Goal: Browse casually

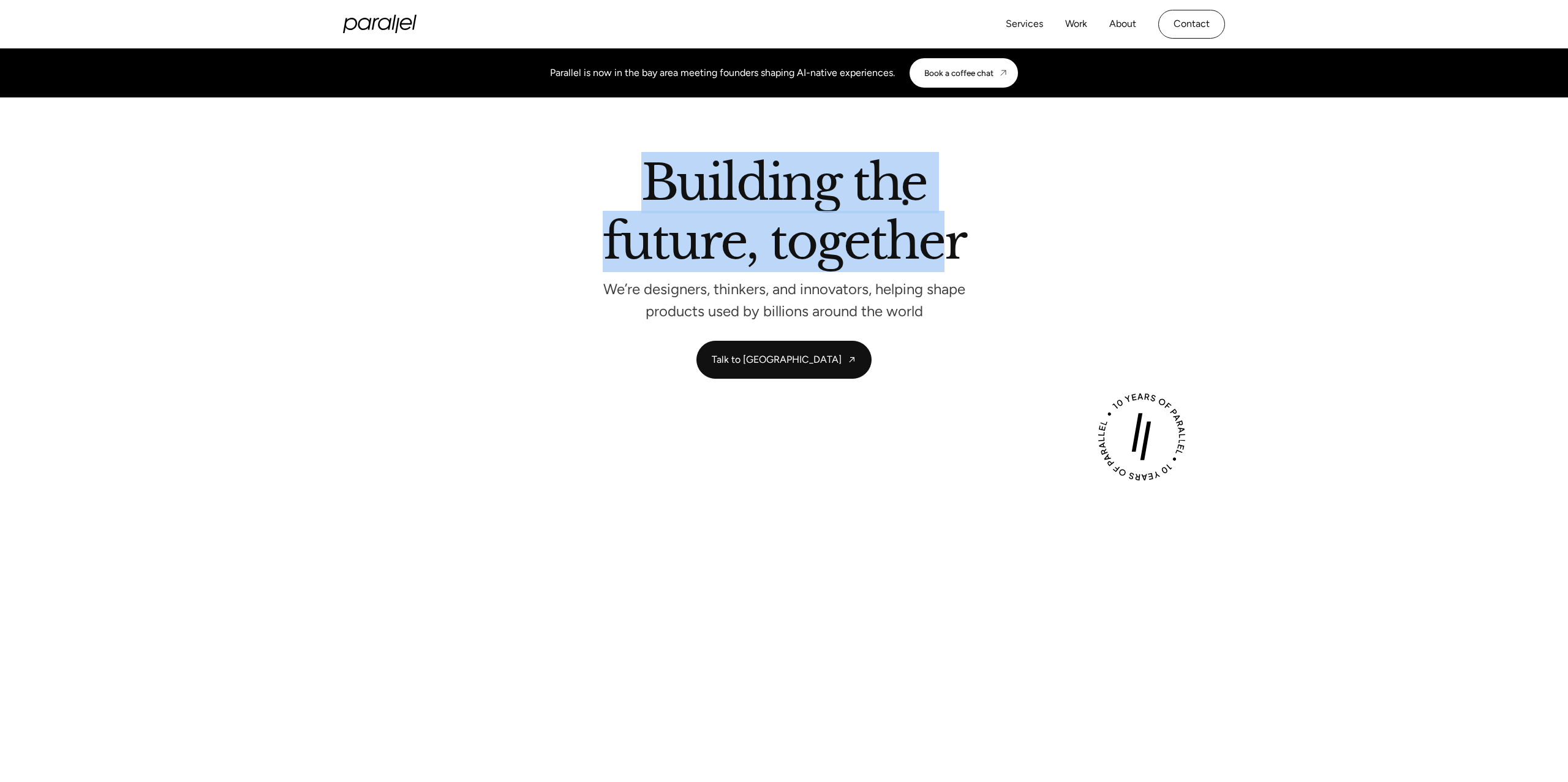
drag, startPoint x: 651, startPoint y: 179, endPoint x: 936, endPoint y: 257, distance: 295.5
click at [939, 257] on h2 "Building the future, together" at bounding box center [784, 214] width 363 height 112
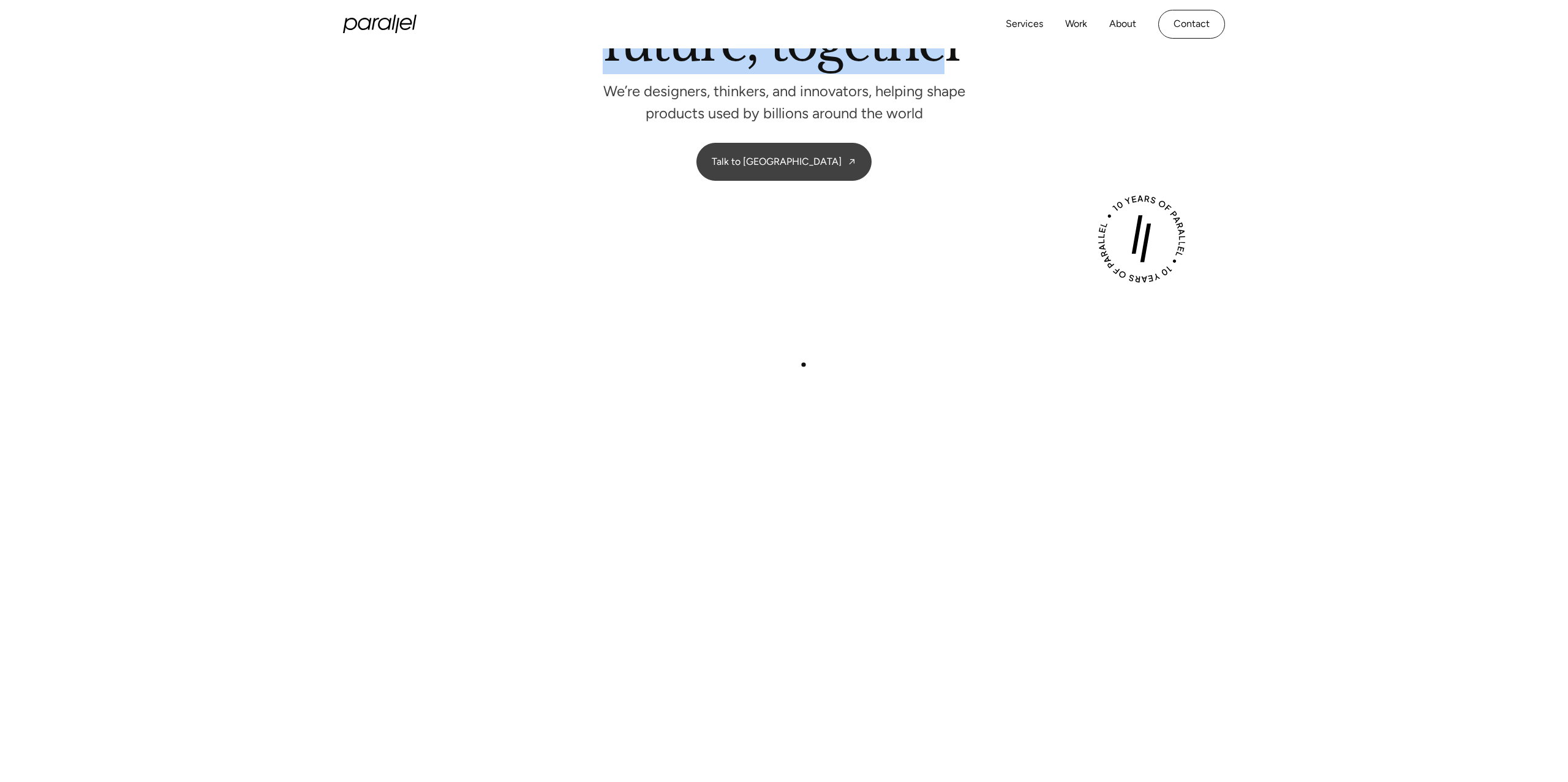
scroll to position [205, 0]
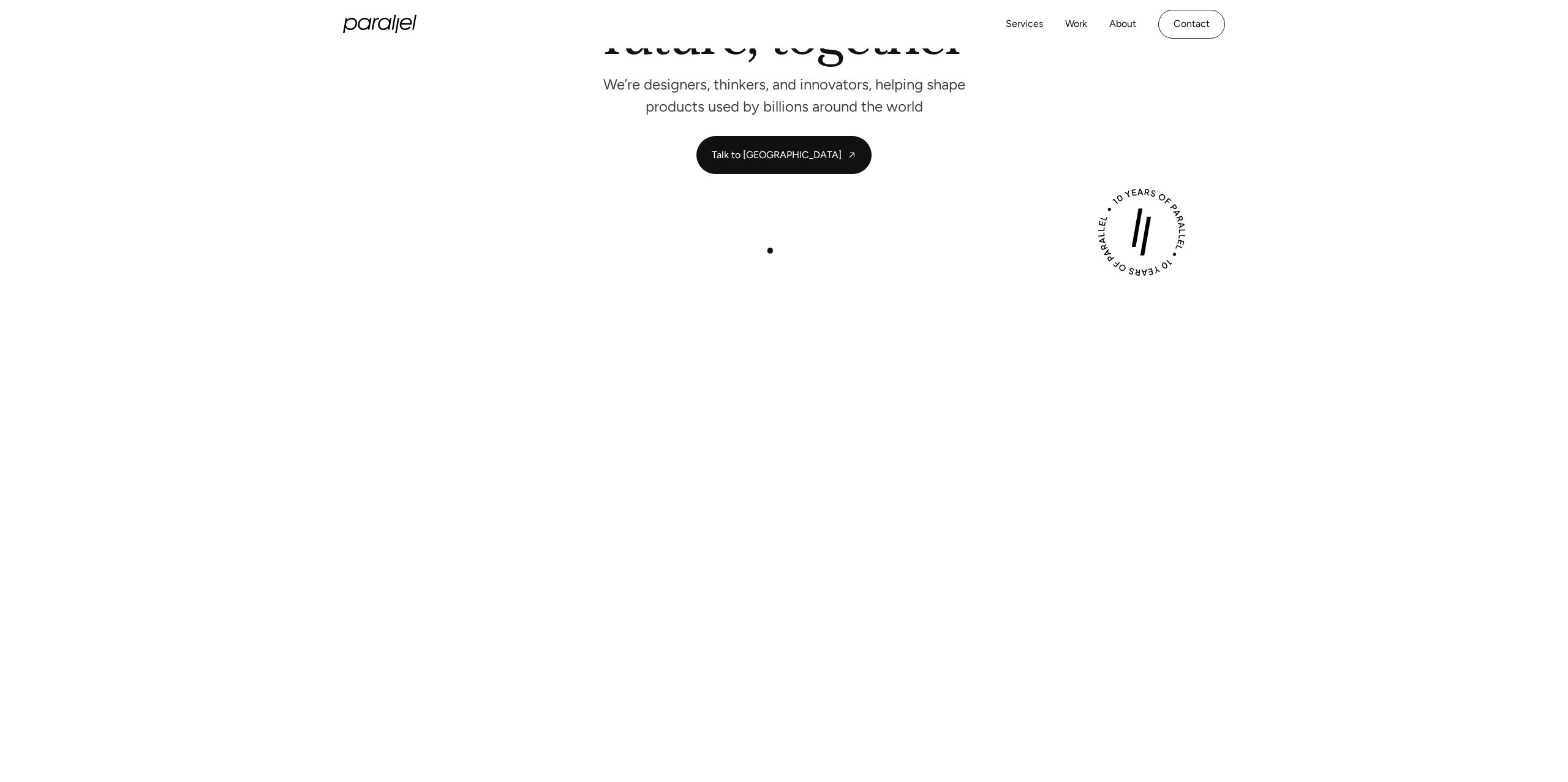
click at [771, 255] on div "Play with Sound" at bounding box center [784, 483] width 882 height 496
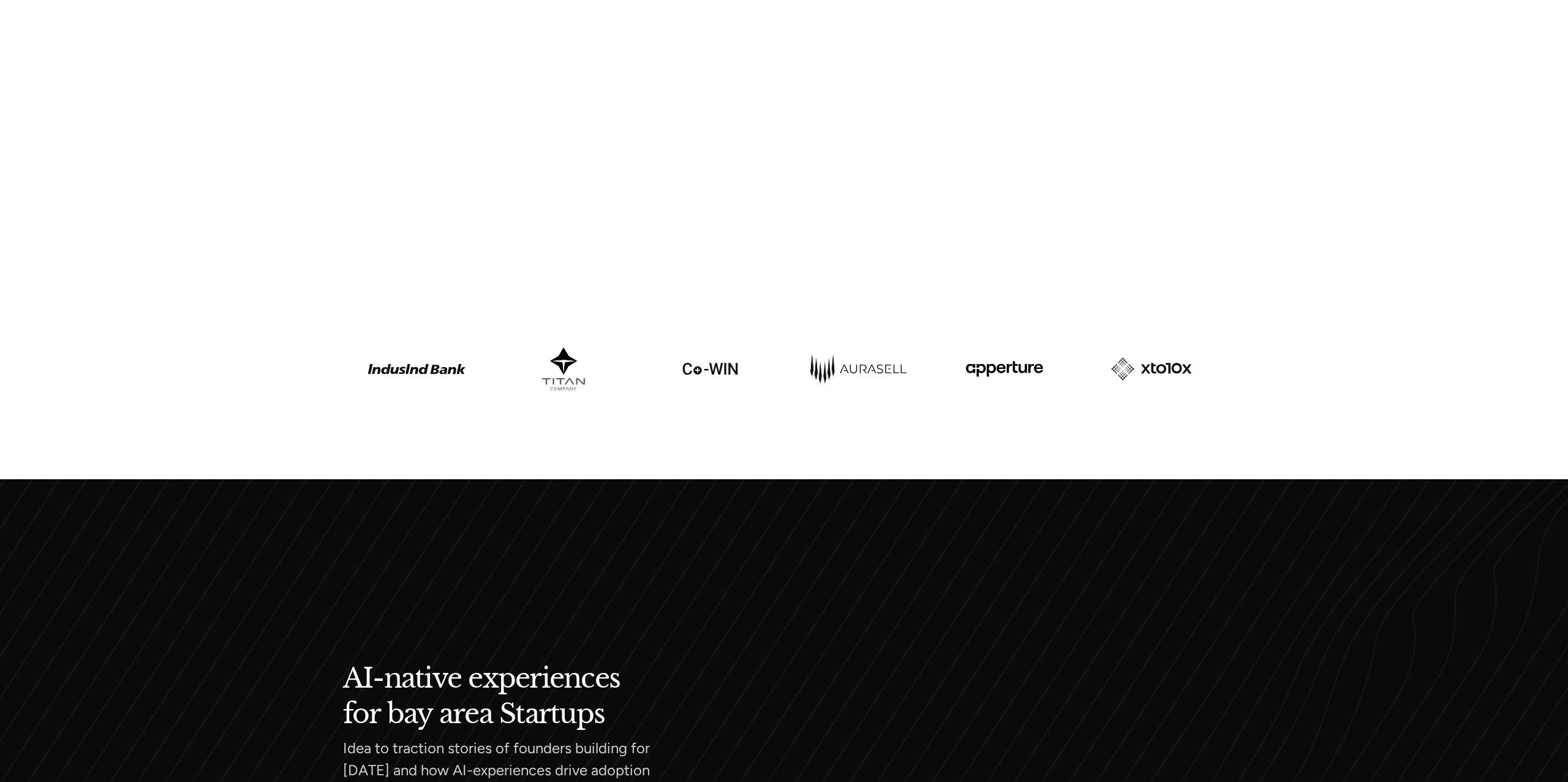
scroll to position [668, 0]
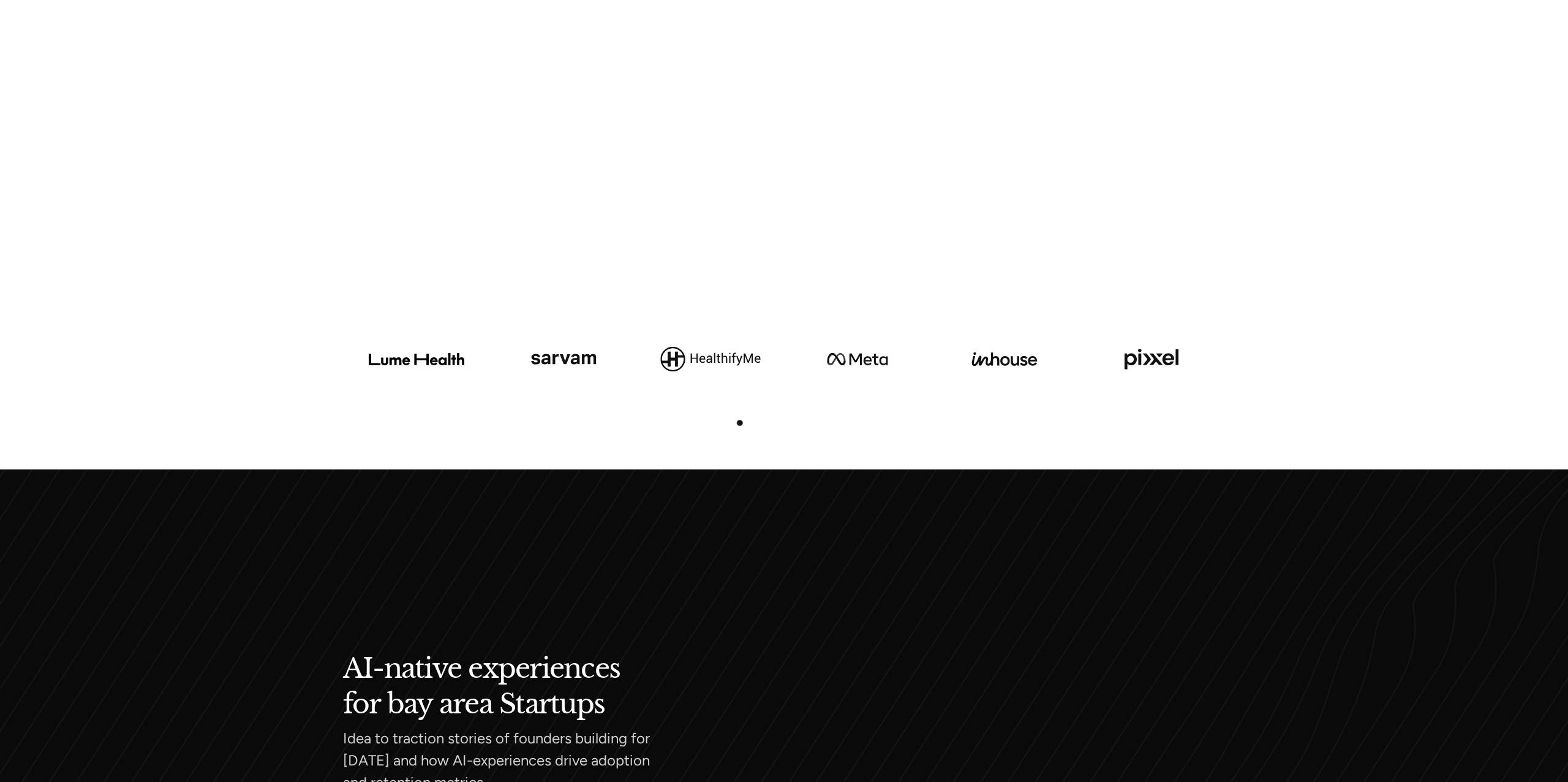
click at [733, 426] on div at bounding box center [784, 434] width 1568 height 68
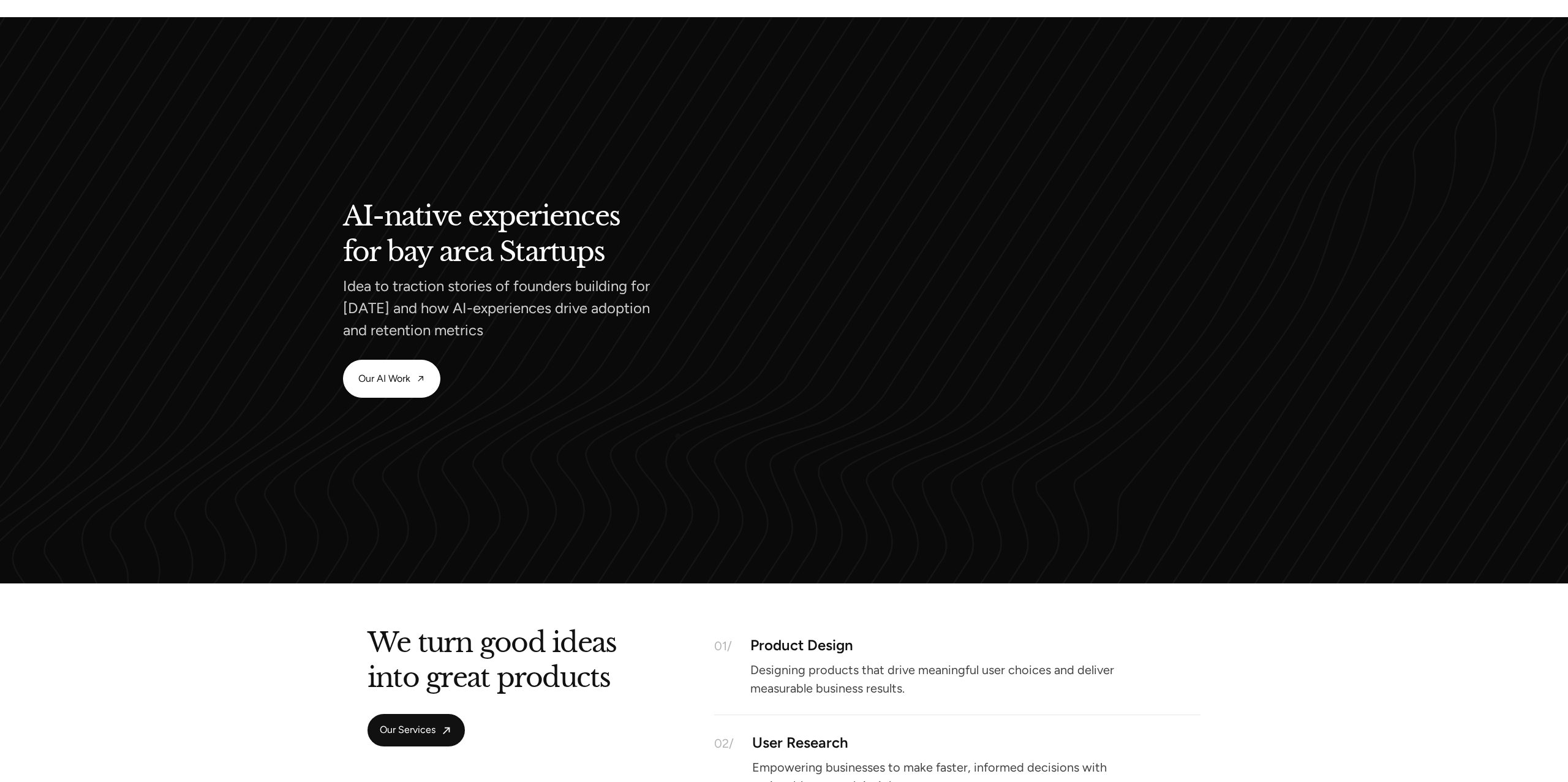
scroll to position [1121, 0]
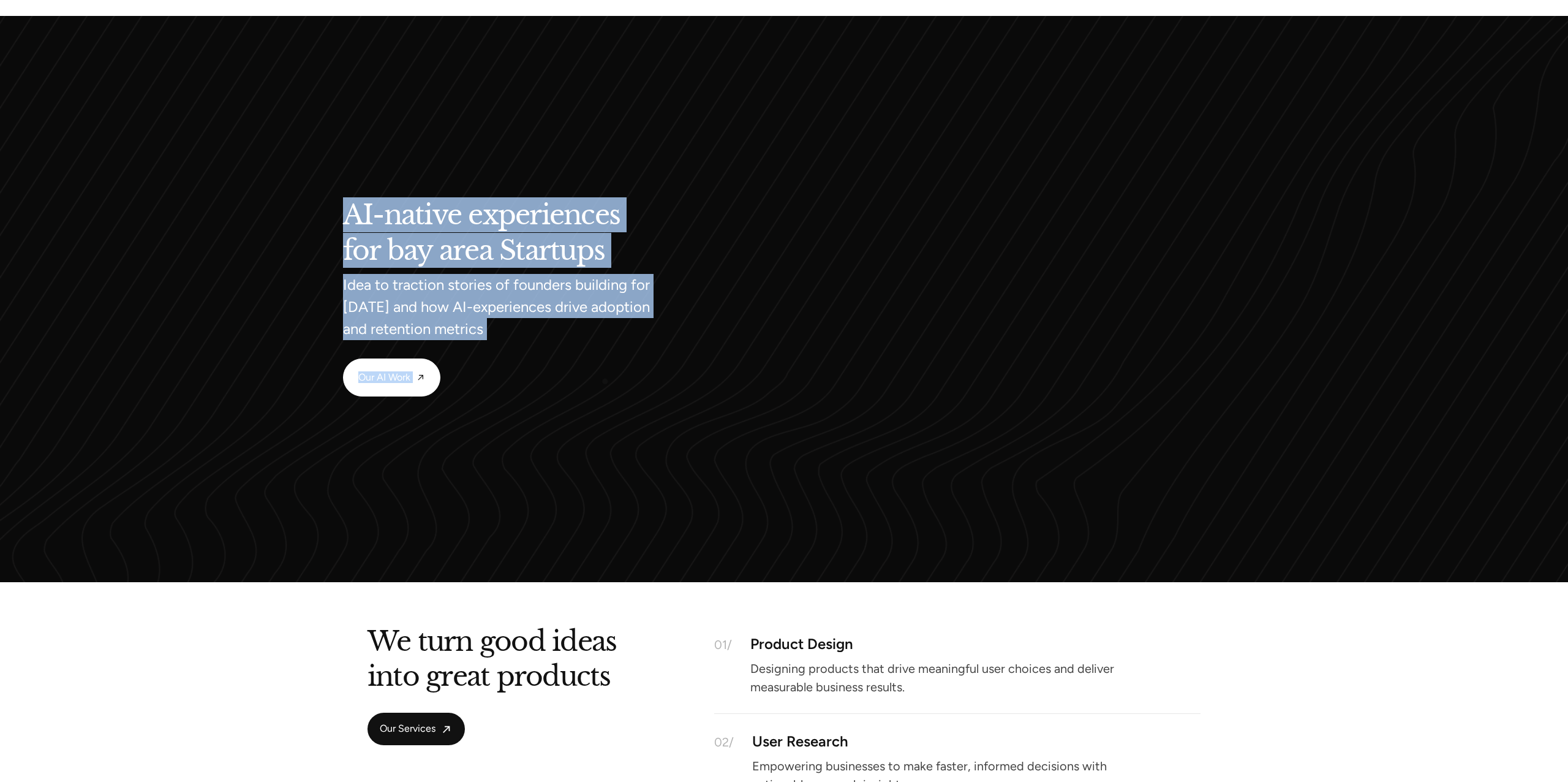
drag, startPoint x: 351, startPoint y: 179, endPoint x: 643, endPoint y: 418, distance: 377.3
click at [643, 418] on div "AI-native experiences for bay area Startups Idea to traction stories of founder…" at bounding box center [784, 299] width 882 height 429
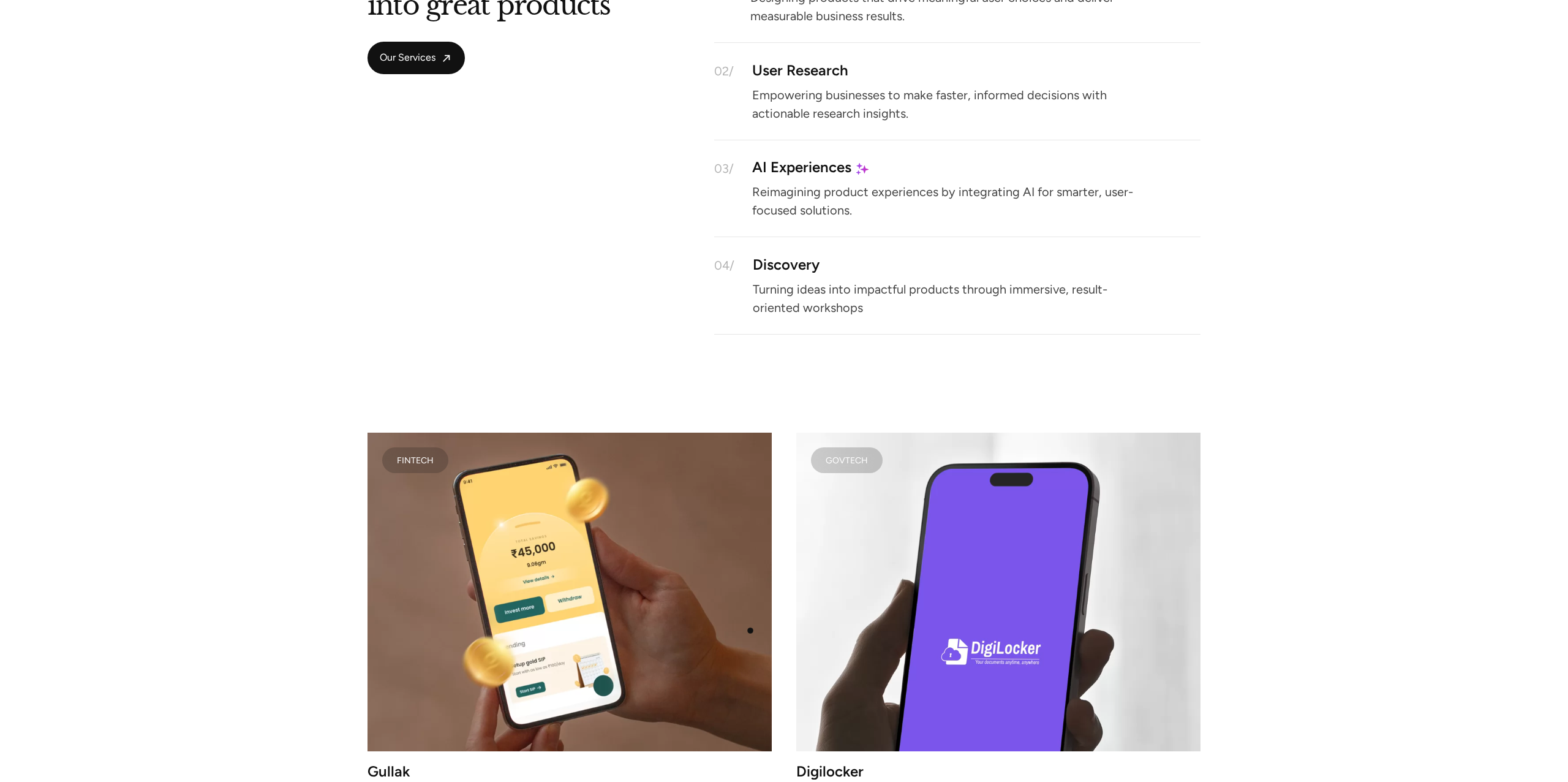
scroll to position [1845, 0]
